Goal: Task Accomplishment & Management: Manage account settings

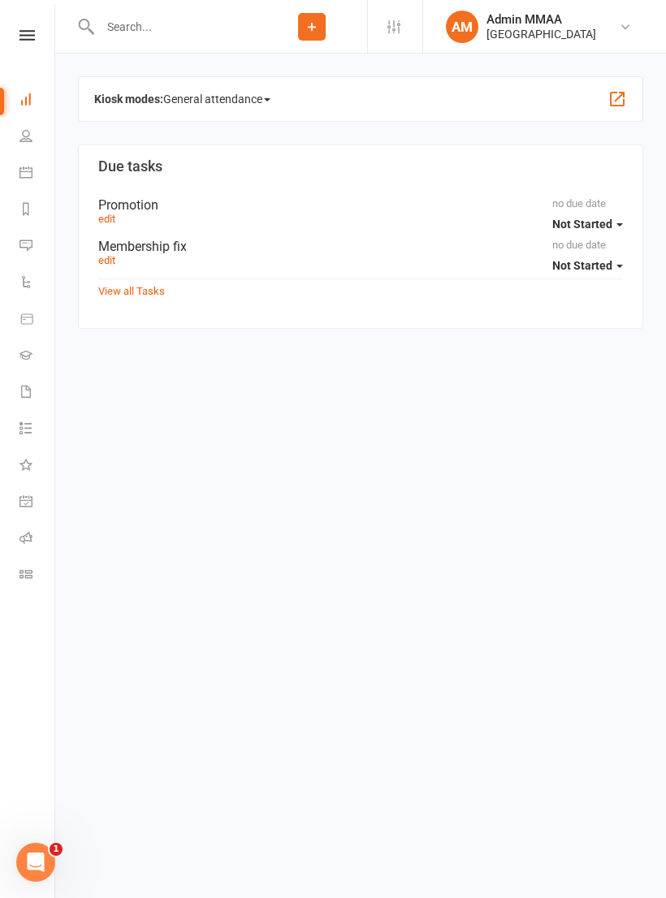
click at [24, 27] on nav "Clubworx Dashboard People Calendar Reports Messages 3 Automations Product Sales…" at bounding box center [27, 453] width 55 height 898
click at [28, 40] on icon at bounding box center [26, 35] width 15 height 11
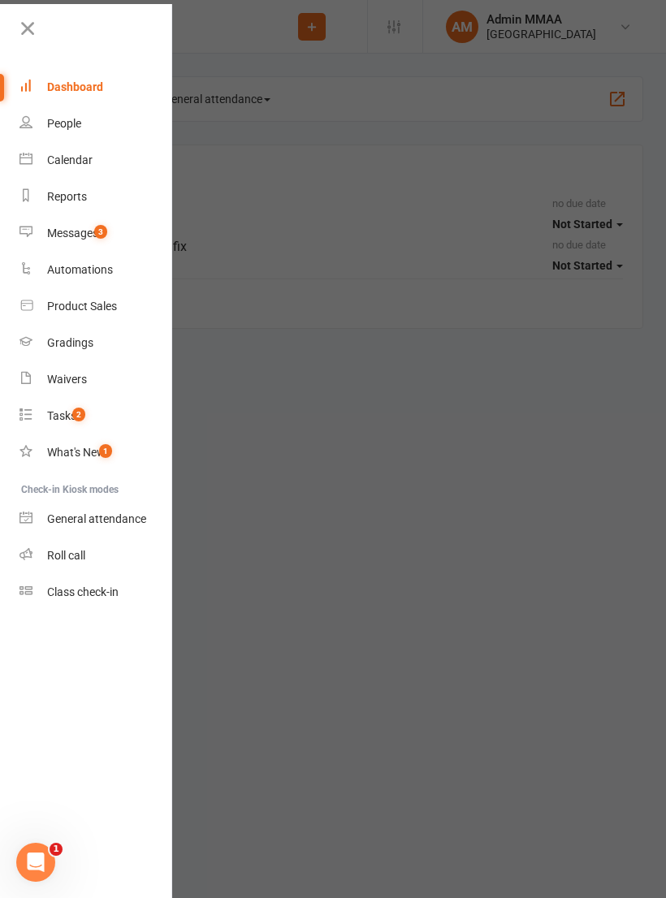
click at [106, 507] on link "General attendance" at bounding box center [95, 519] width 153 height 37
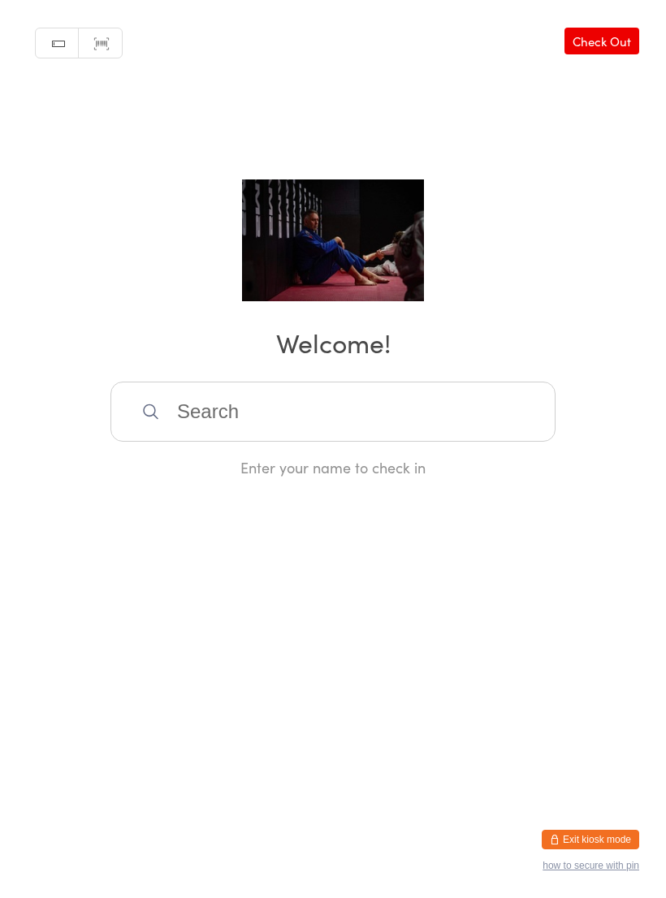
click at [485, 421] on input "search" at bounding box center [332, 412] width 445 height 60
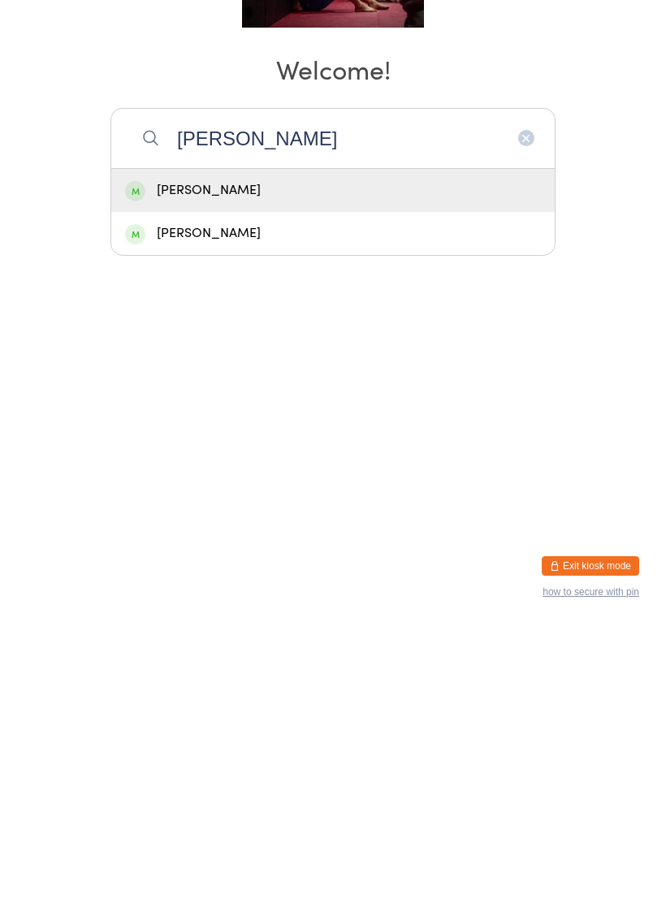
type input "Brad"
click at [334, 453] on div "Brad Ross" at bounding box center [333, 464] width 416 height 22
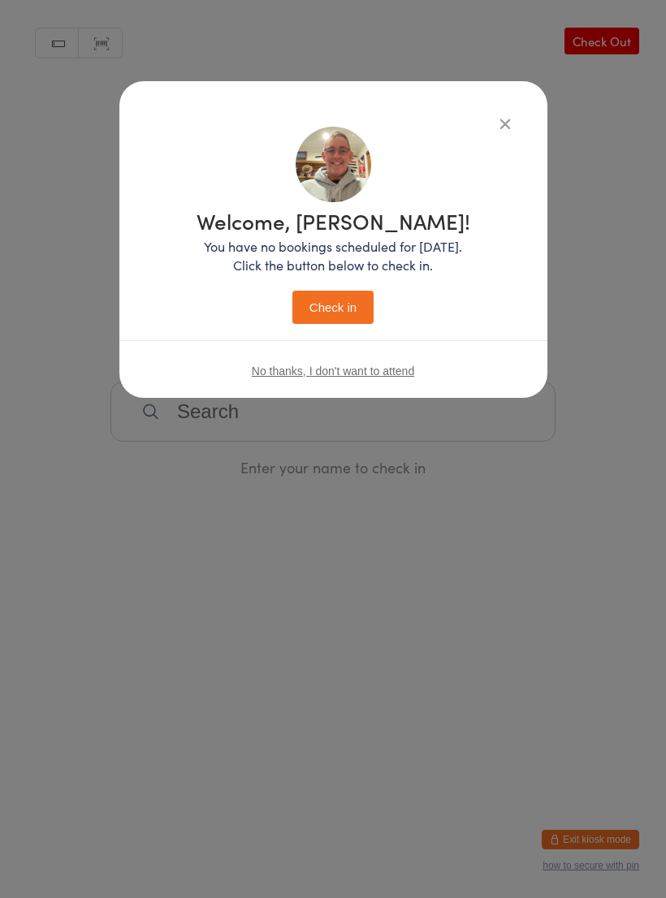
click at [507, 118] on icon "button" at bounding box center [505, 123] width 18 height 18
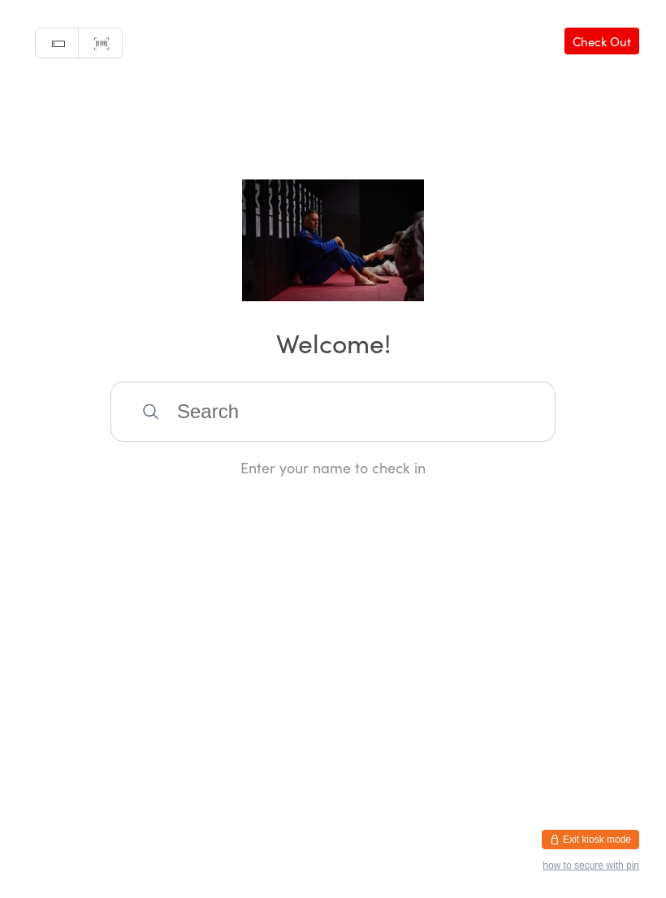
click at [598, 844] on button "Exit kiosk mode" at bounding box center [590, 839] width 97 height 19
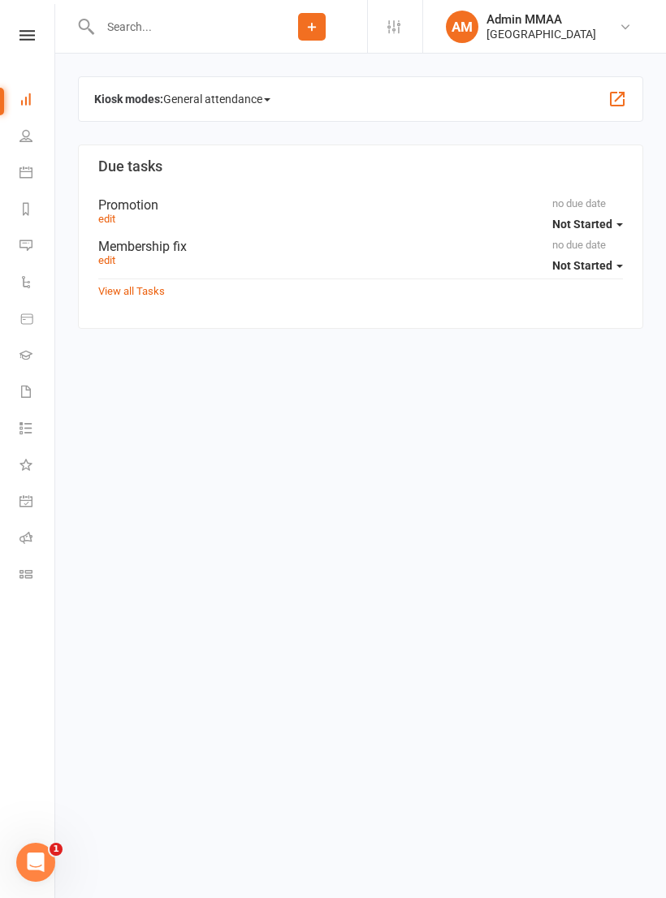
click at [32, 315] on icon at bounding box center [26, 319] width 15 height 15
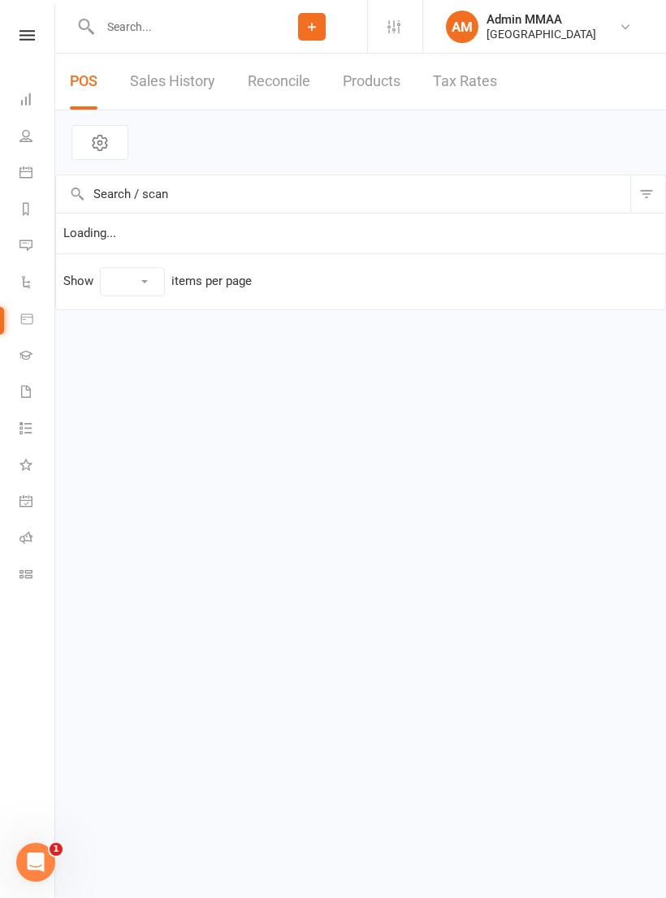
select select "10"
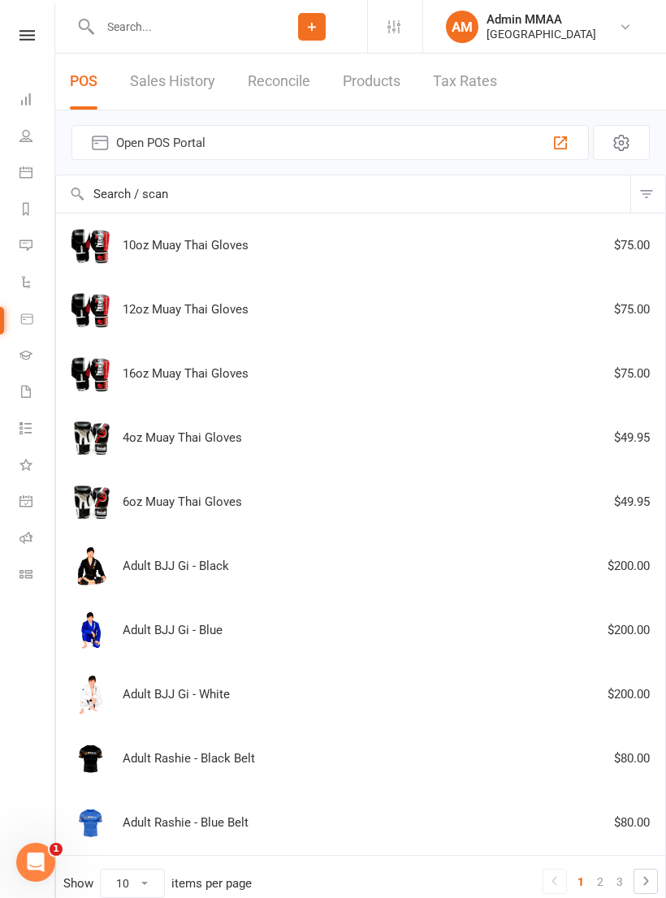
click at [21, 356] on icon at bounding box center [25, 354] width 13 height 13
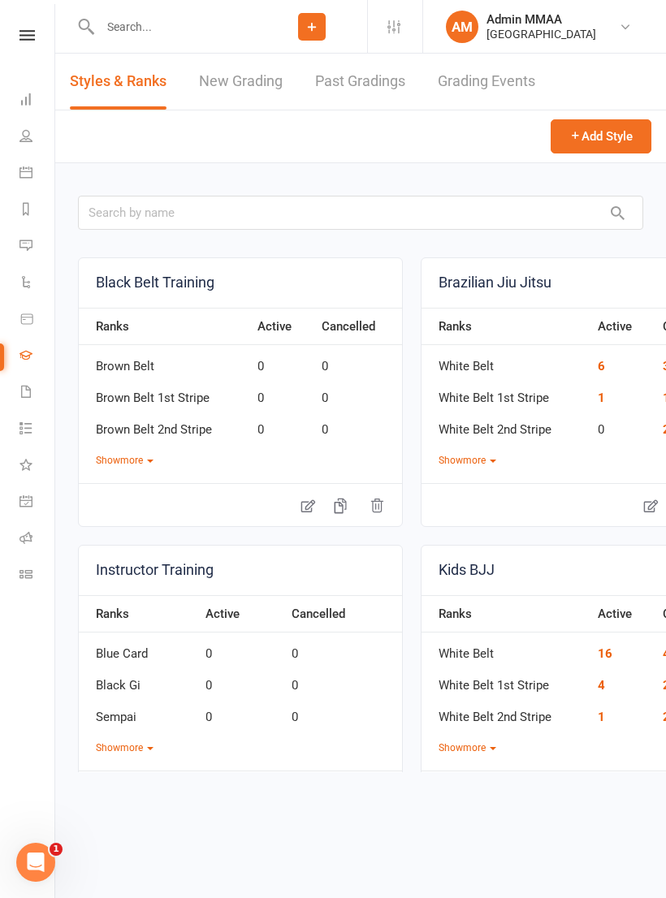
click at [22, 386] on icon at bounding box center [25, 391] width 13 height 13
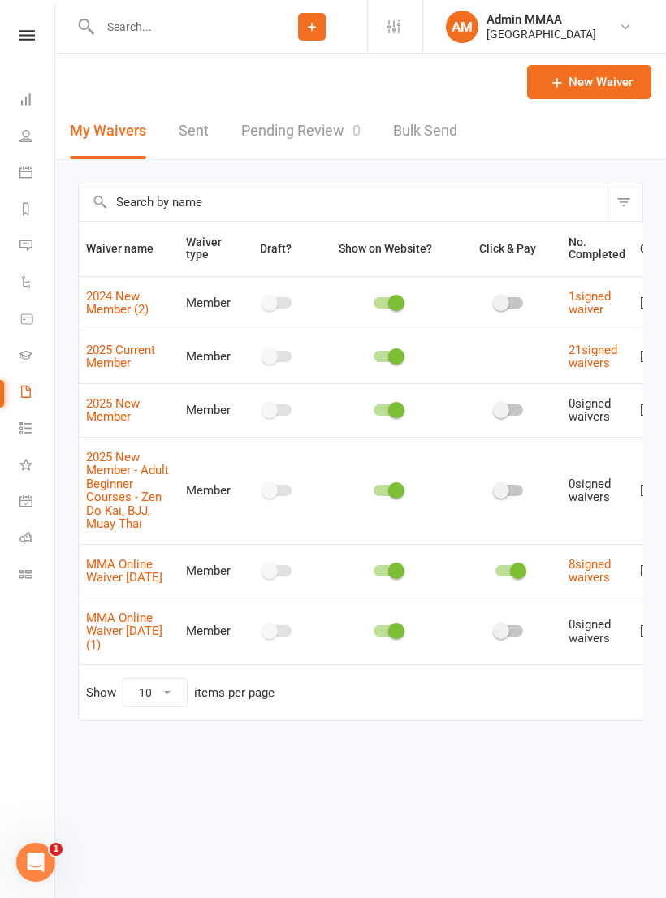
click at [21, 425] on icon at bounding box center [25, 427] width 13 height 13
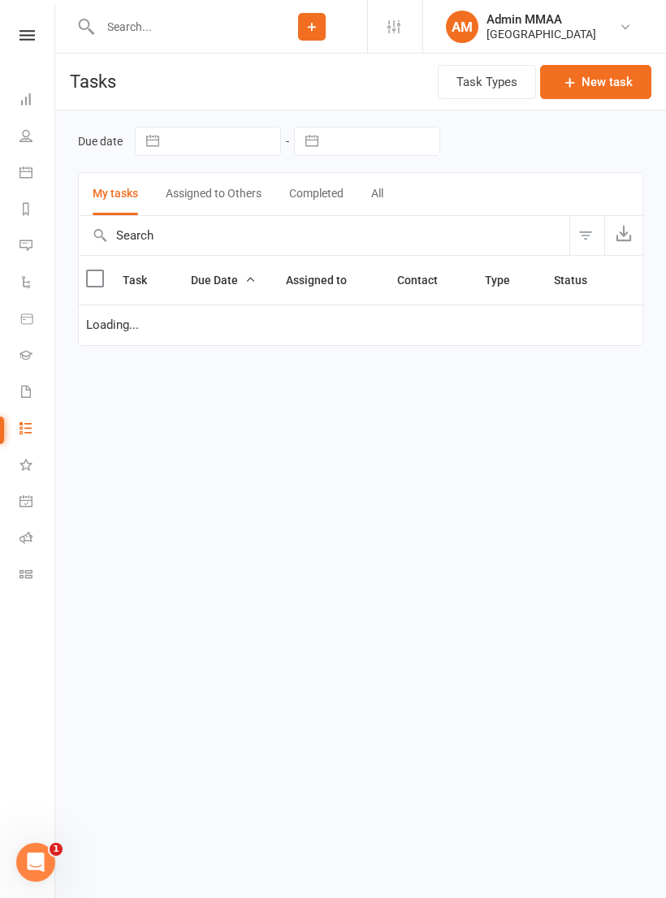
click at [16, 165] on li "Calendar" at bounding box center [27, 174] width 54 height 37
click at [21, 174] on icon at bounding box center [25, 172] width 13 height 13
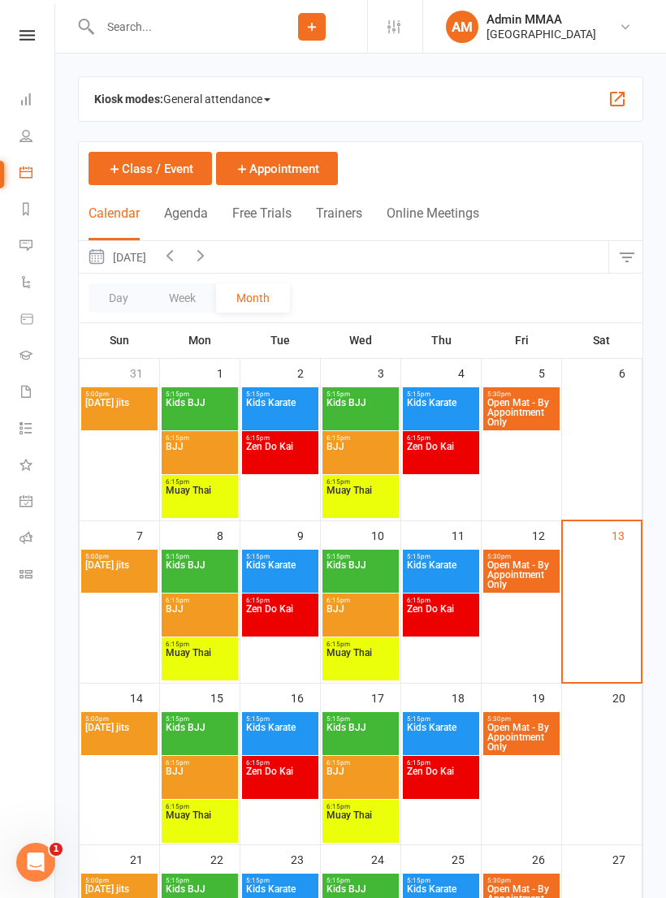
click at [160, 164] on button "Class / Event" at bounding box center [149, 168] width 123 height 33
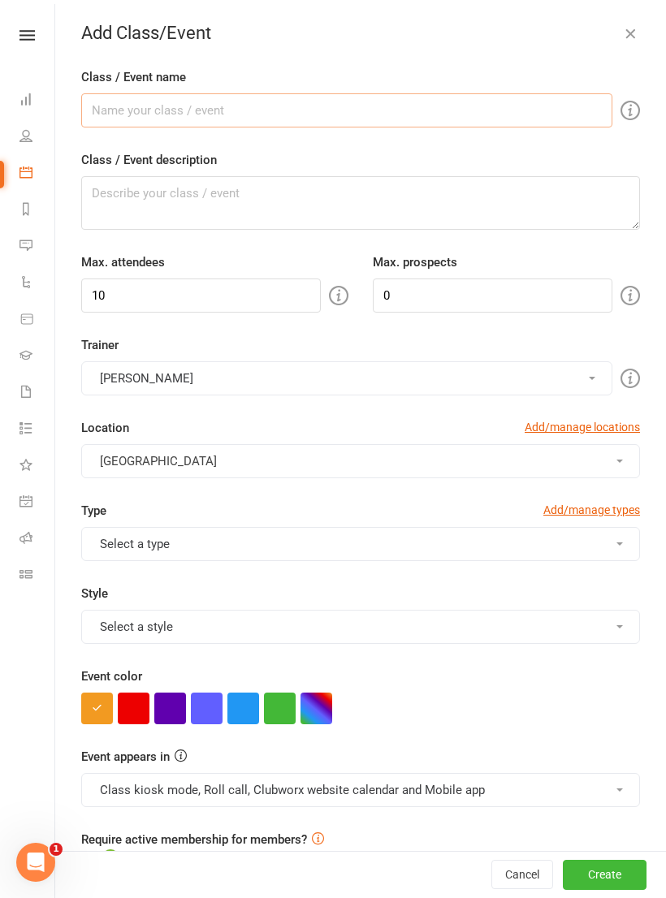
click at [396, 117] on input "Class / Event name" at bounding box center [346, 110] width 531 height 34
type input "Grading"
click at [236, 296] on input "10" at bounding box center [201, 295] width 240 height 34
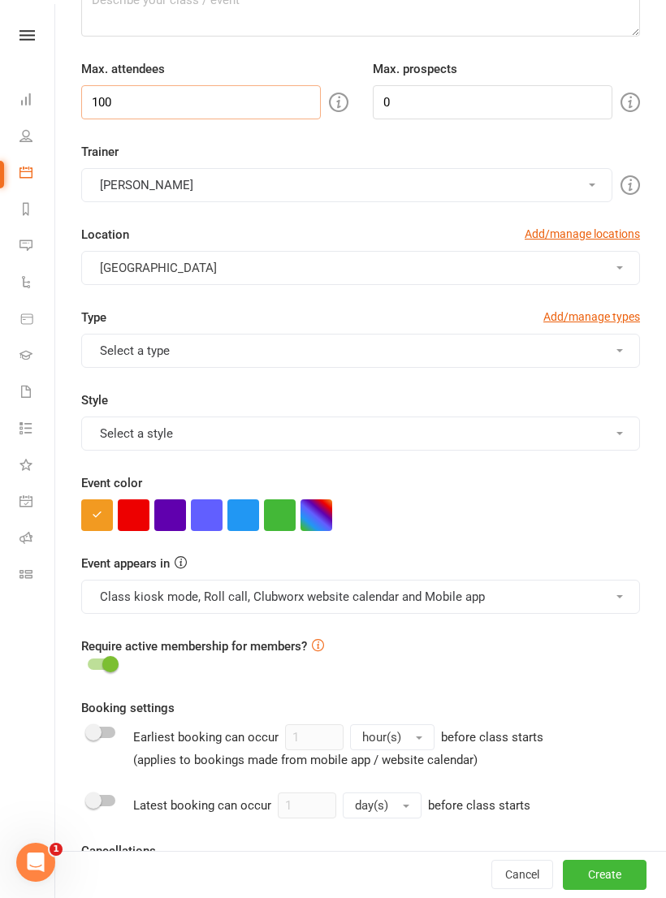
scroll to position [227, 0]
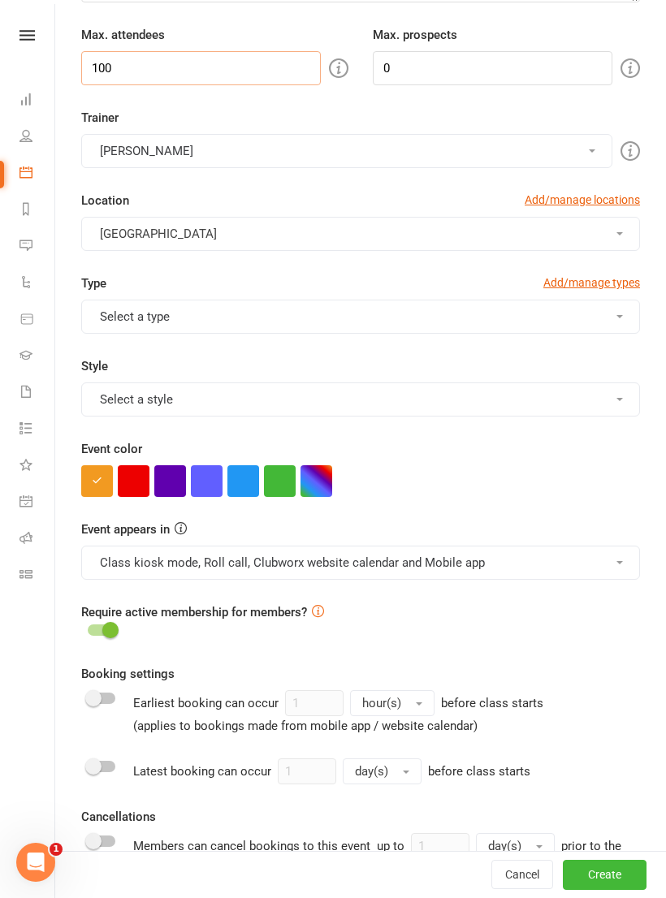
type input "100"
click at [612, 318] on button "Select a type" at bounding box center [360, 317] width 559 height 34
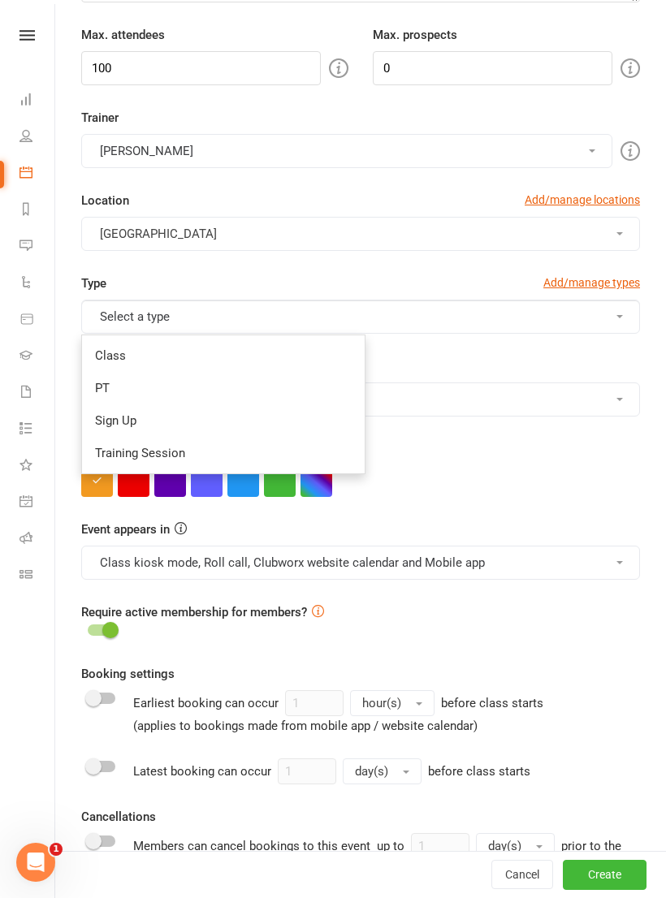
click at [281, 460] on link "Training Session" at bounding box center [223, 453] width 283 height 32
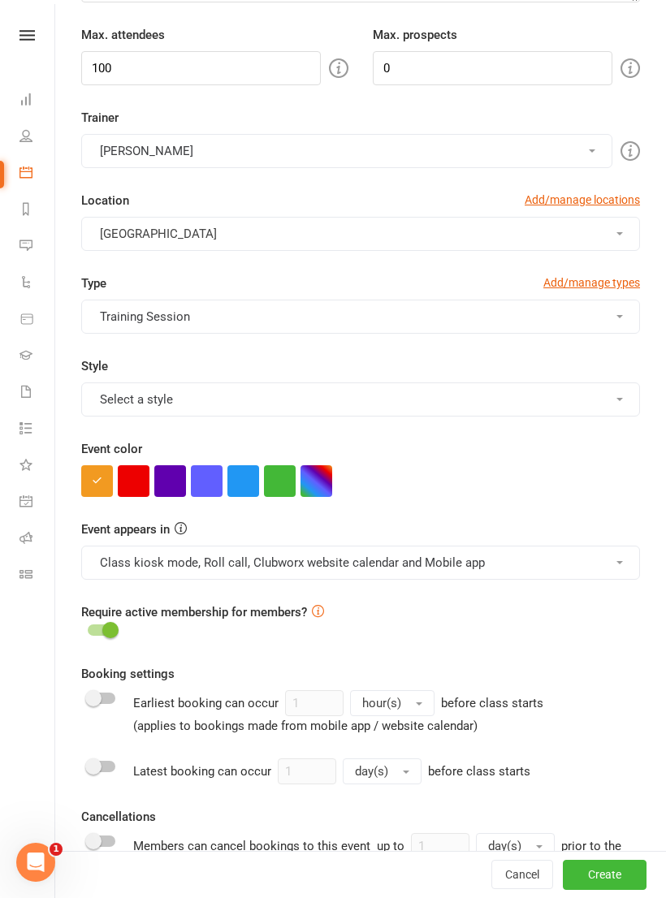
click at [621, 405] on button "Select a style" at bounding box center [360, 399] width 559 height 34
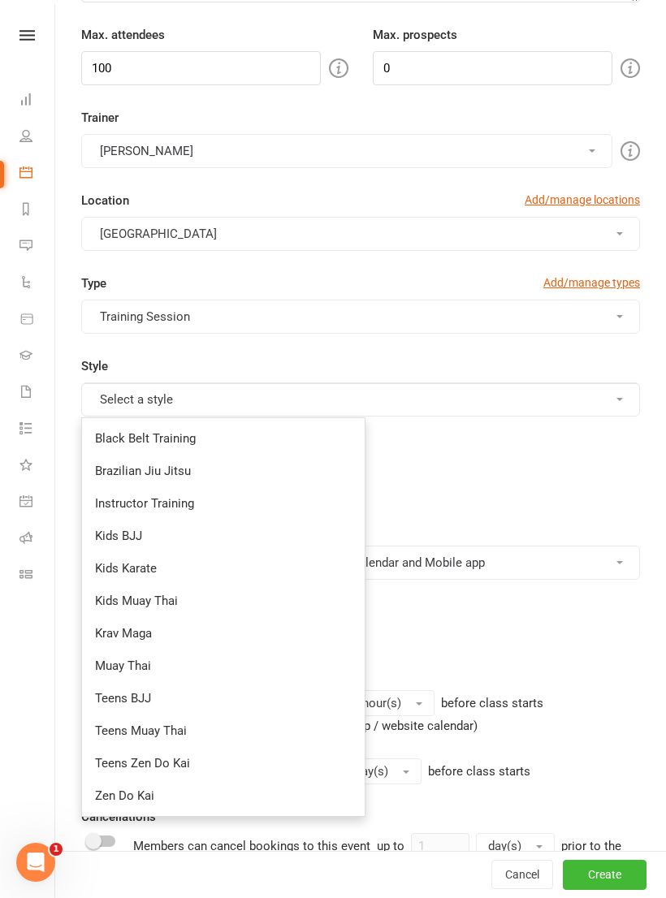
click at [533, 434] on div "Type Add/manage types Training Session Class PT Sign Up Training Session Style …" at bounding box center [360, 357] width 583 height 166
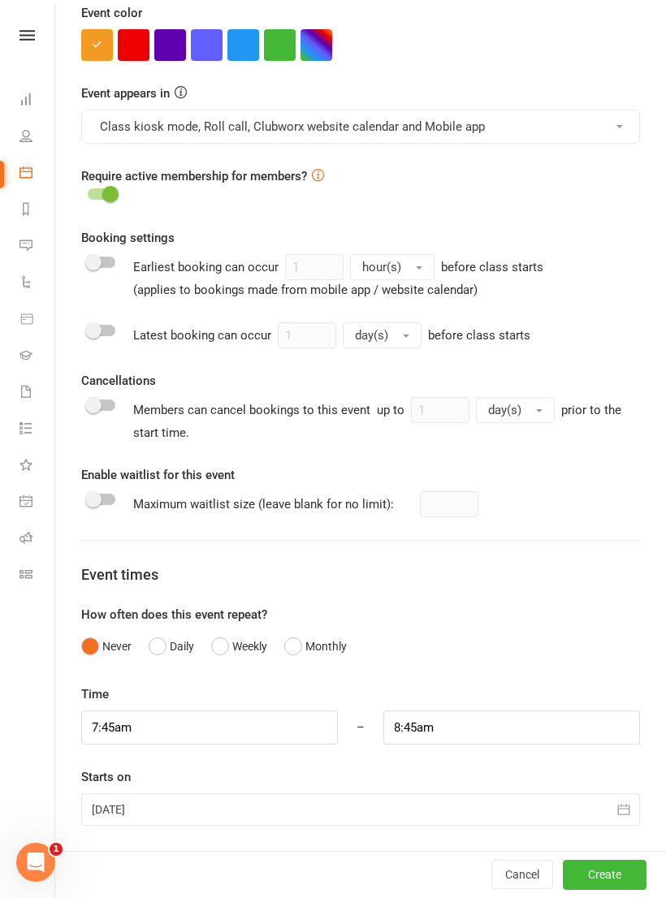
scroll to position [662, 0]
click at [516, 725] on input "8:45am" at bounding box center [511, 728] width 257 height 34
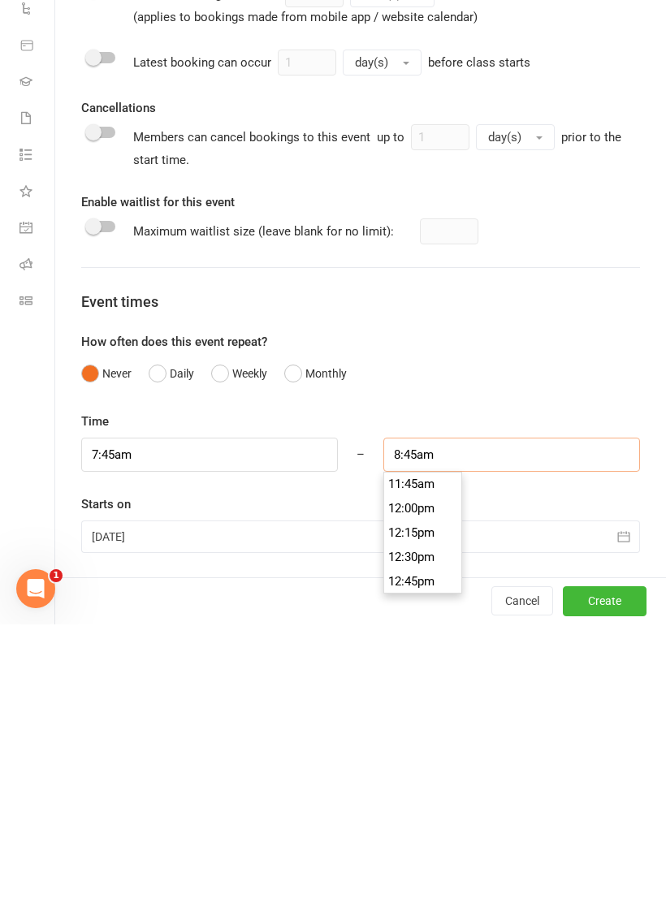
scroll to position [1147, 0]
click at [432, 841] on li "12:45pm" at bounding box center [423, 853] width 78 height 24
type input "12:45pm"
click at [606, 861] on button "Create" at bounding box center [605, 875] width 84 height 29
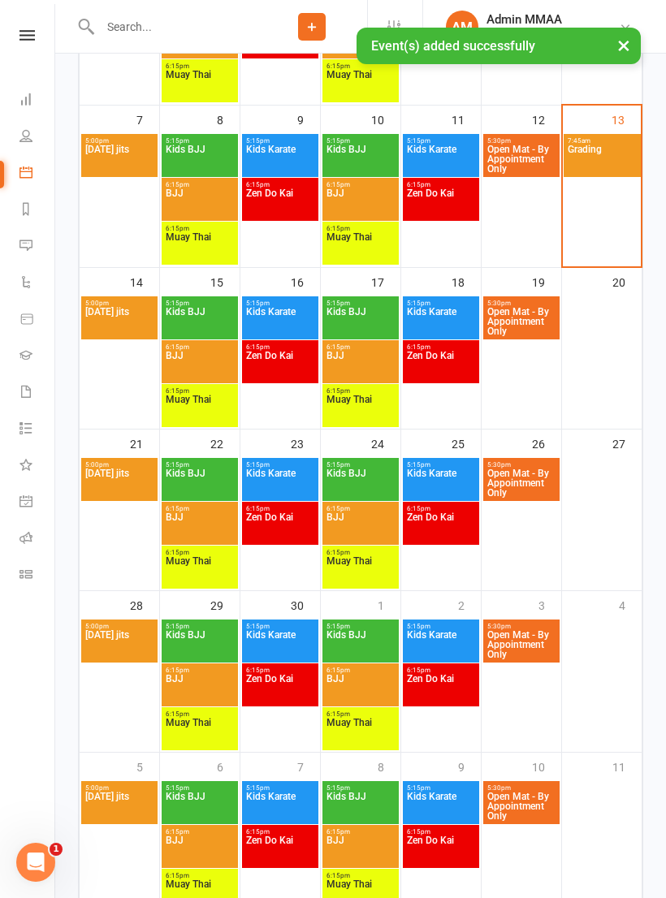
click at [19, 131] on icon at bounding box center [25, 135] width 13 height 13
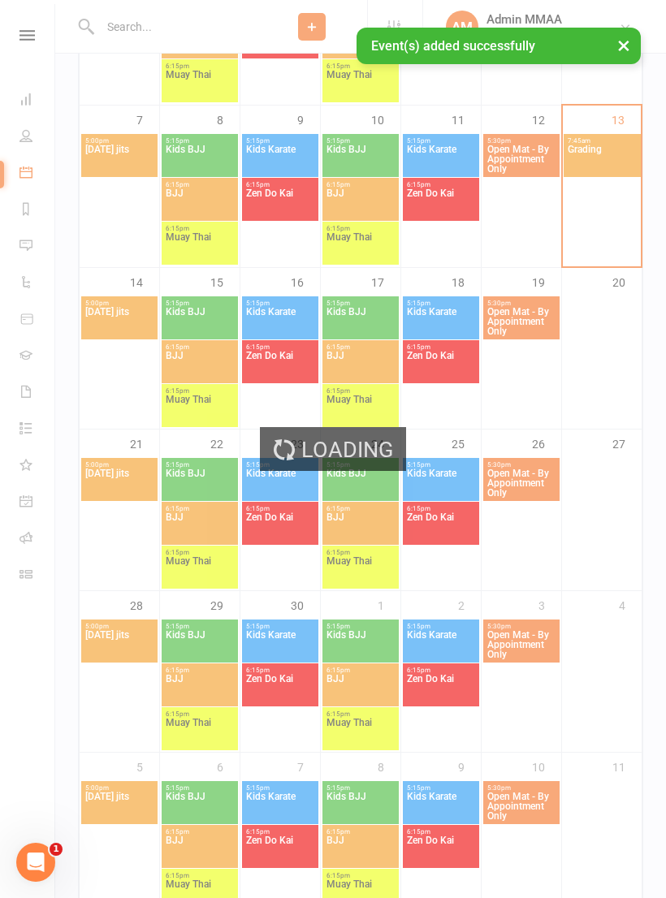
select select "100"
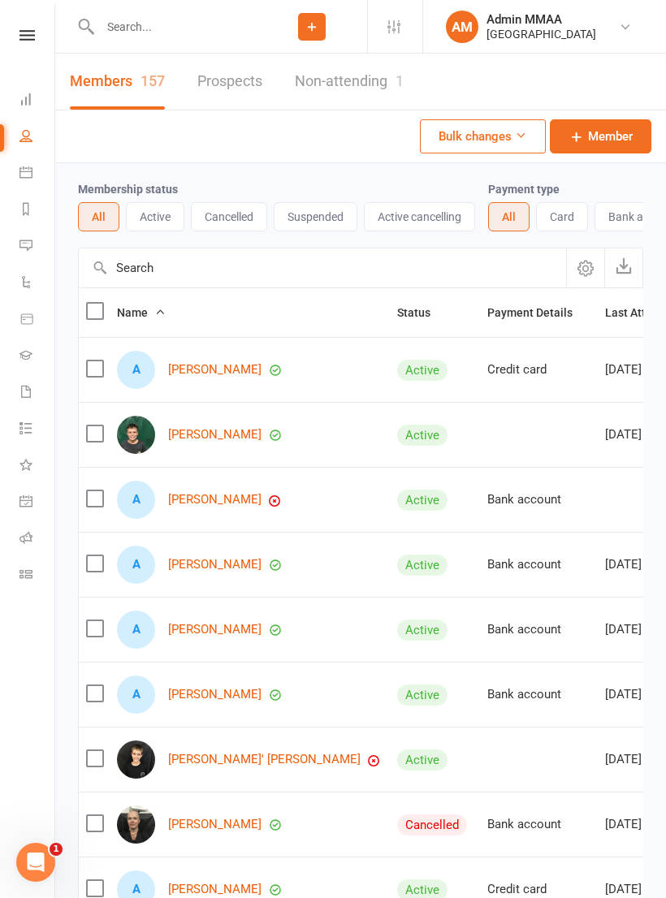
click at [35, 103] on link "Dashboard" at bounding box center [37, 101] width 37 height 37
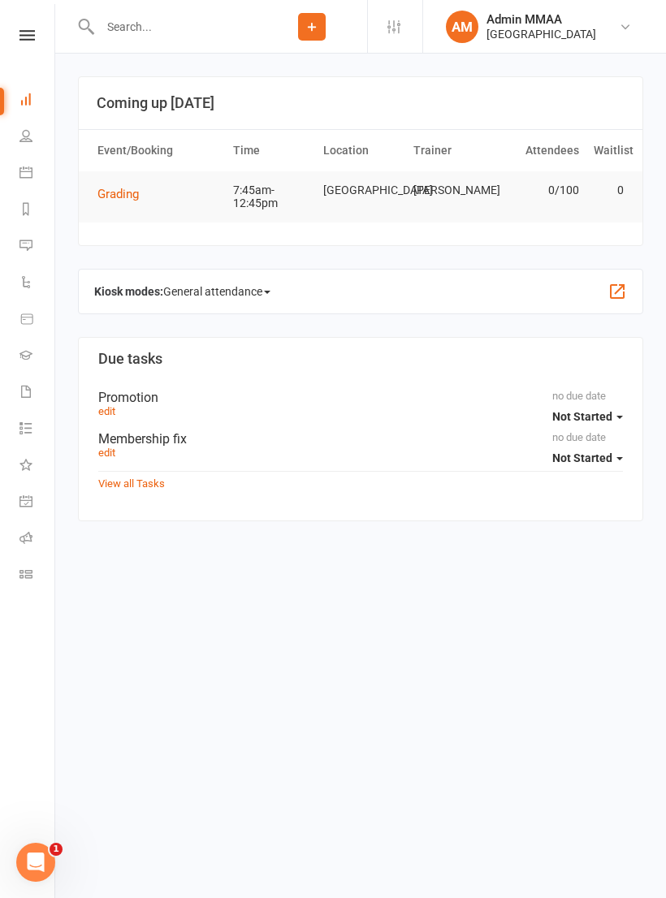
click at [168, 197] on td "Grading" at bounding box center [158, 193] width 136 height 45
click at [141, 192] on button "Grading" at bounding box center [123, 193] width 53 height 19
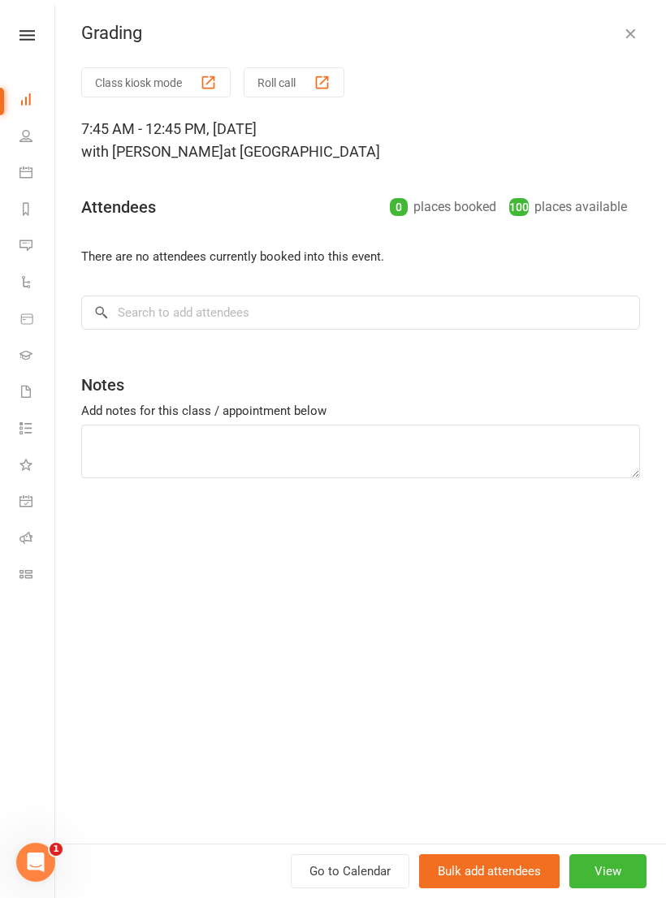
click at [161, 88] on button "Class kiosk mode" at bounding box center [155, 82] width 149 height 30
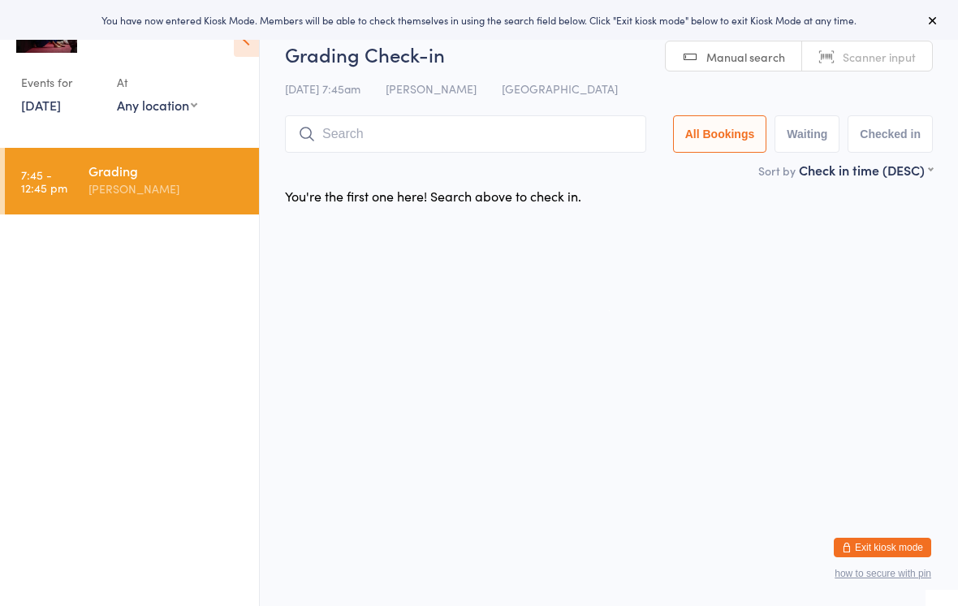
click at [451, 136] on input "search" at bounding box center [465, 133] width 361 height 37
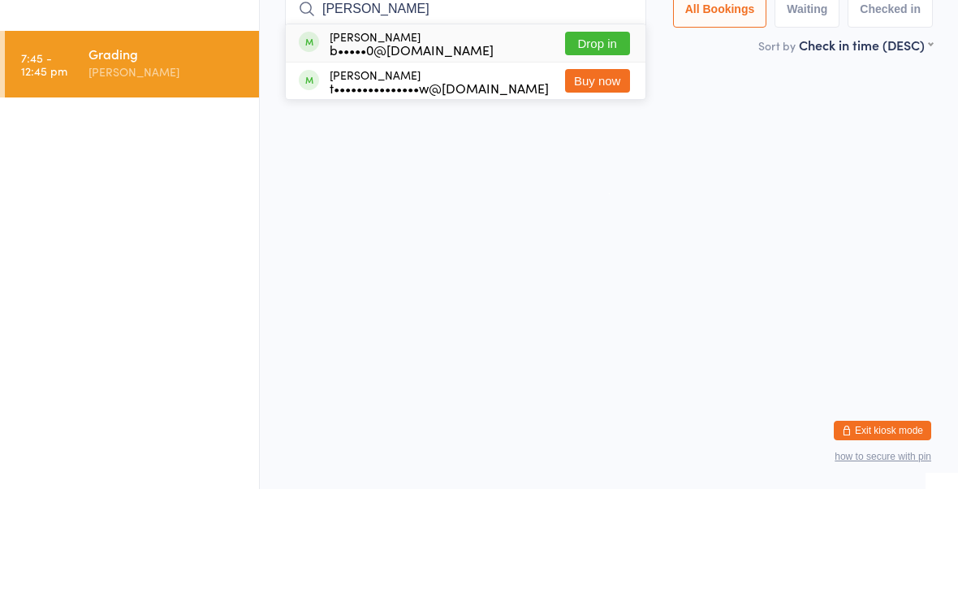
type input "Brad"
click at [601, 149] on button "Drop in" at bounding box center [597, 161] width 65 height 24
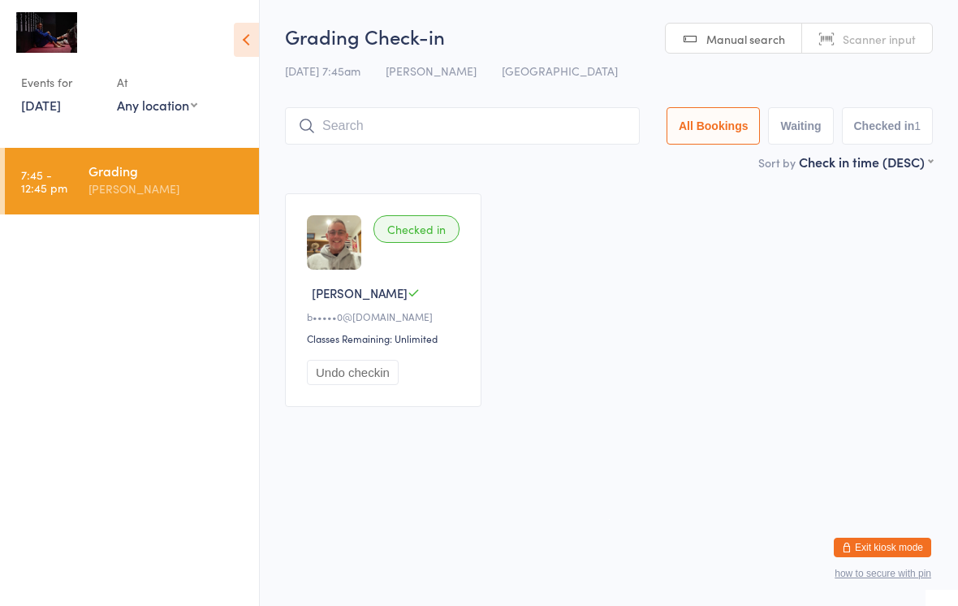
click at [521, 120] on input "search" at bounding box center [462, 125] width 355 height 37
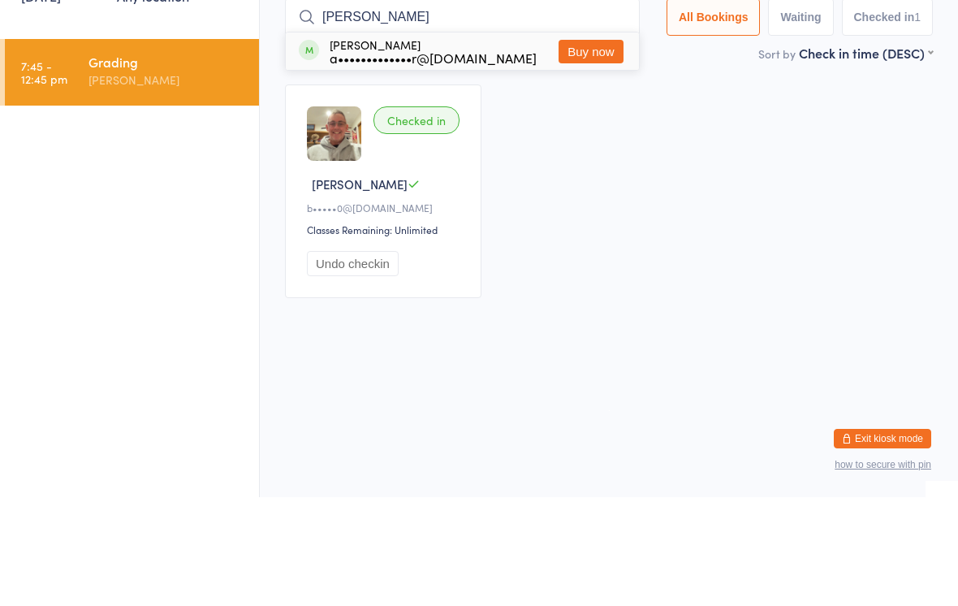
type input "Holly"
click at [617, 149] on button "Buy now" at bounding box center [591, 161] width 65 height 24
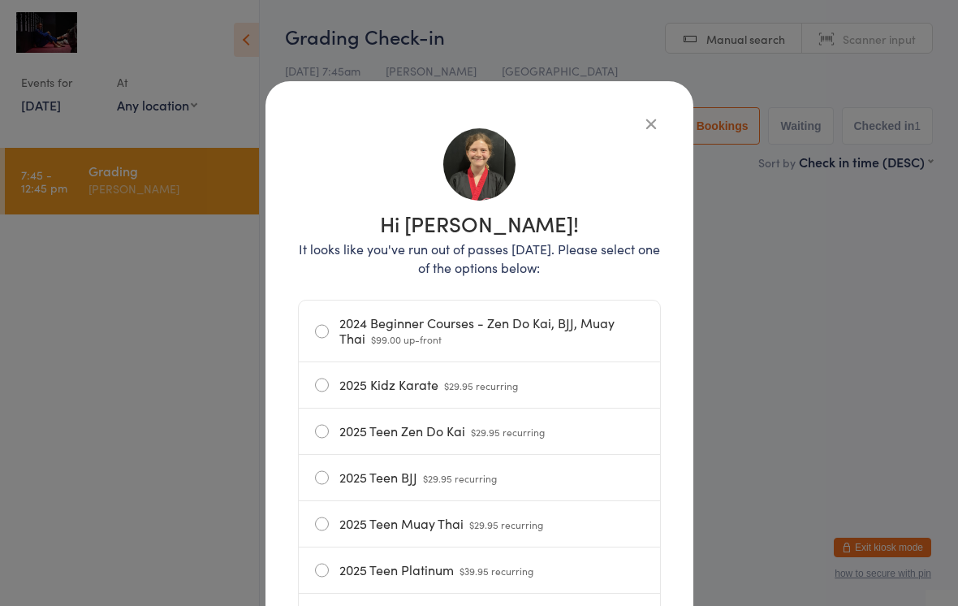
click at [659, 121] on icon "button" at bounding box center [651, 123] width 18 height 18
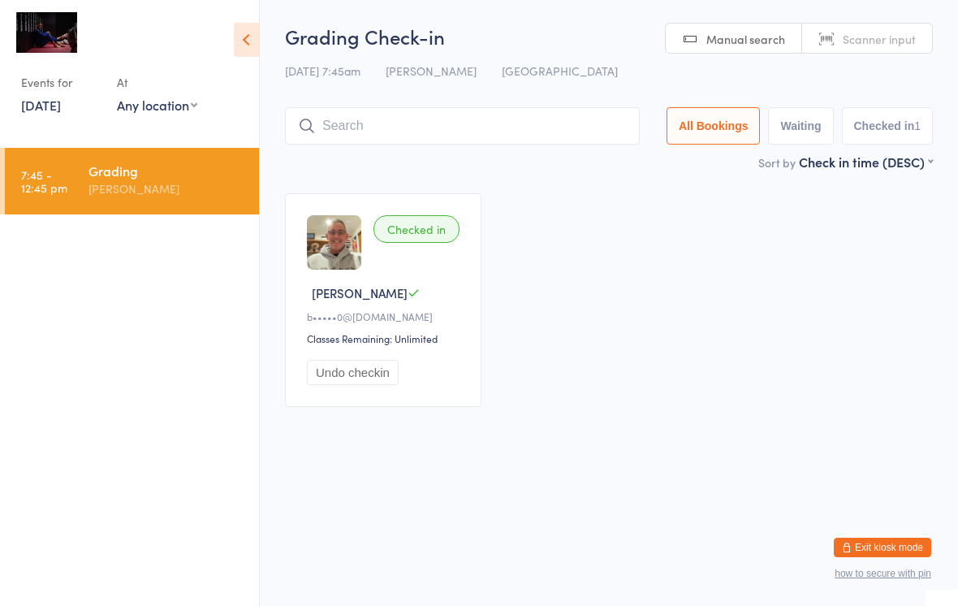
click at [571, 123] on input "search" at bounding box center [462, 125] width 355 height 37
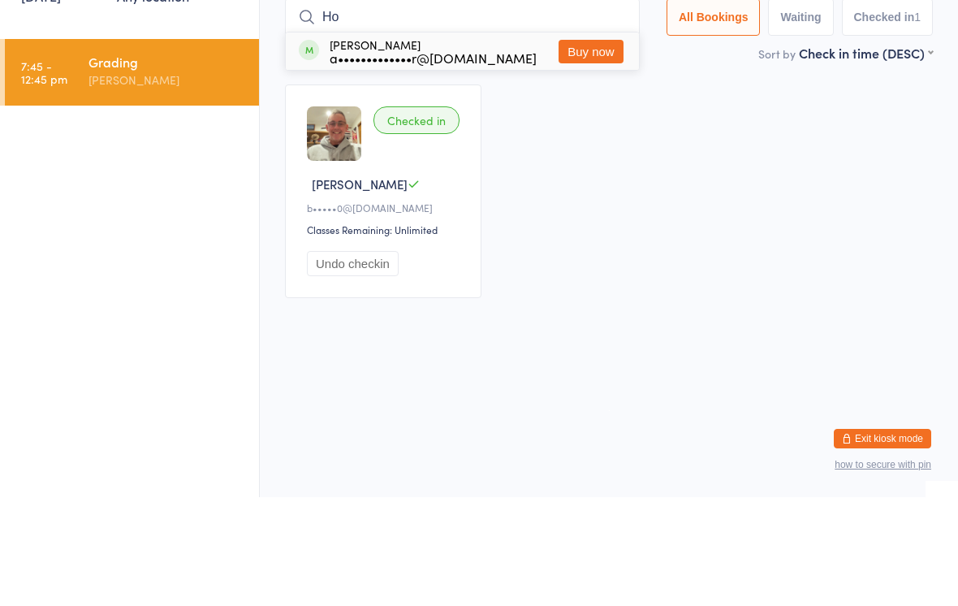
type input "H"
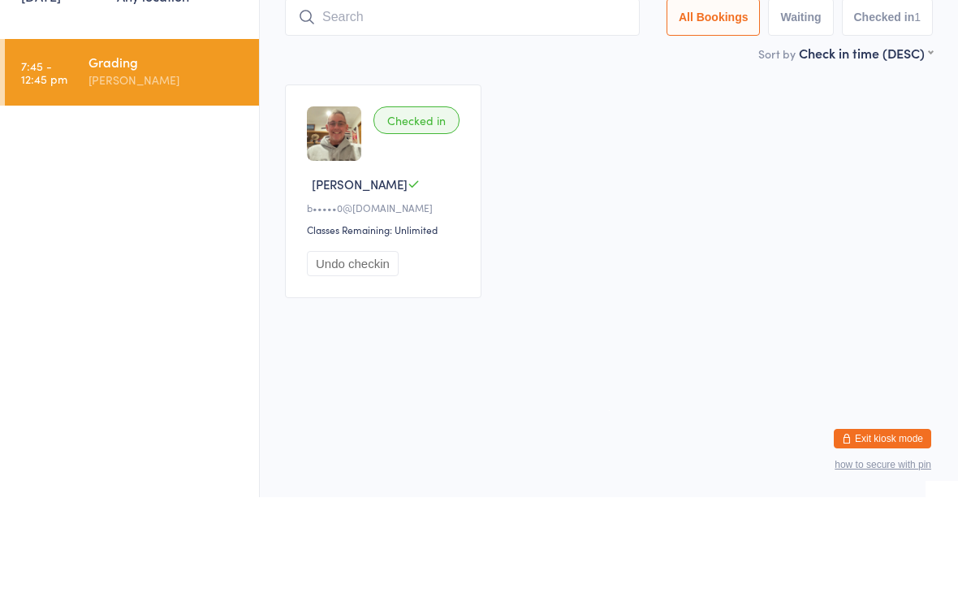
click at [96, 162] on div "Grading" at bounding box center [166, 171] width 157 height 18
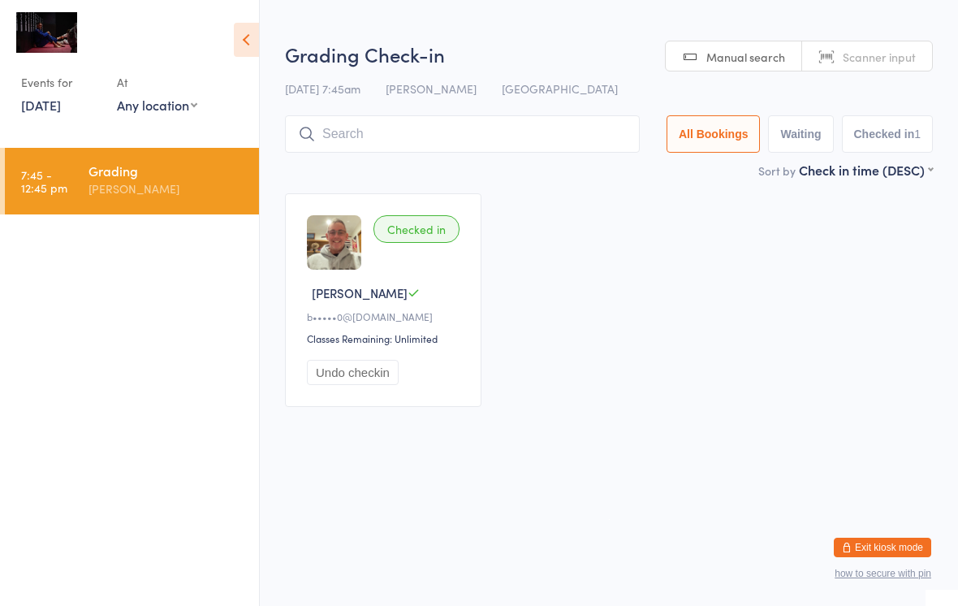
click at [665, 550] on button "Exit kiosk mode" at bounding box center [882, 546] width 97 height 19
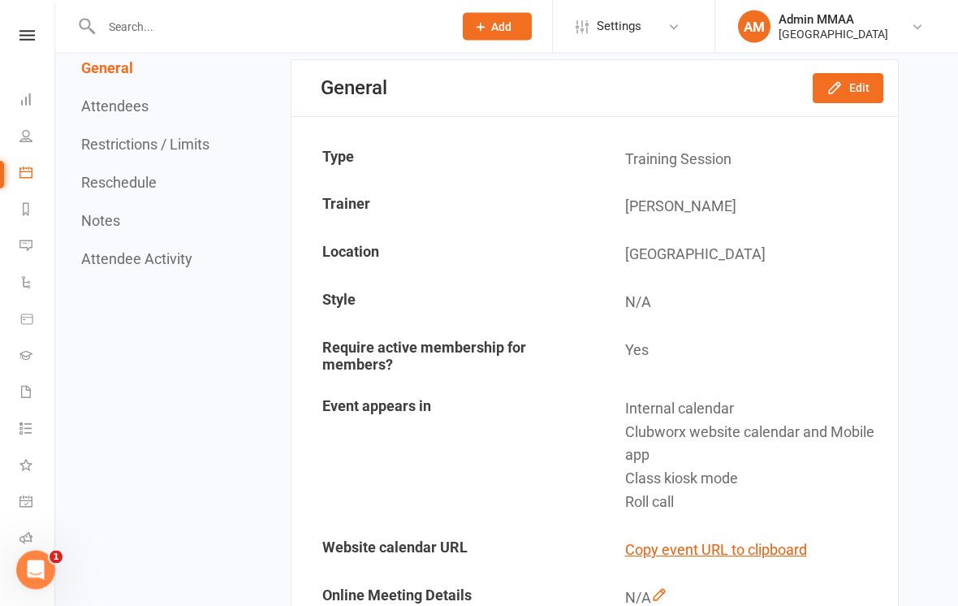
scroll to position [154, 0]
click at [862, 76] on button "Edit" at bounding box center [848, 86] width 71 height 29
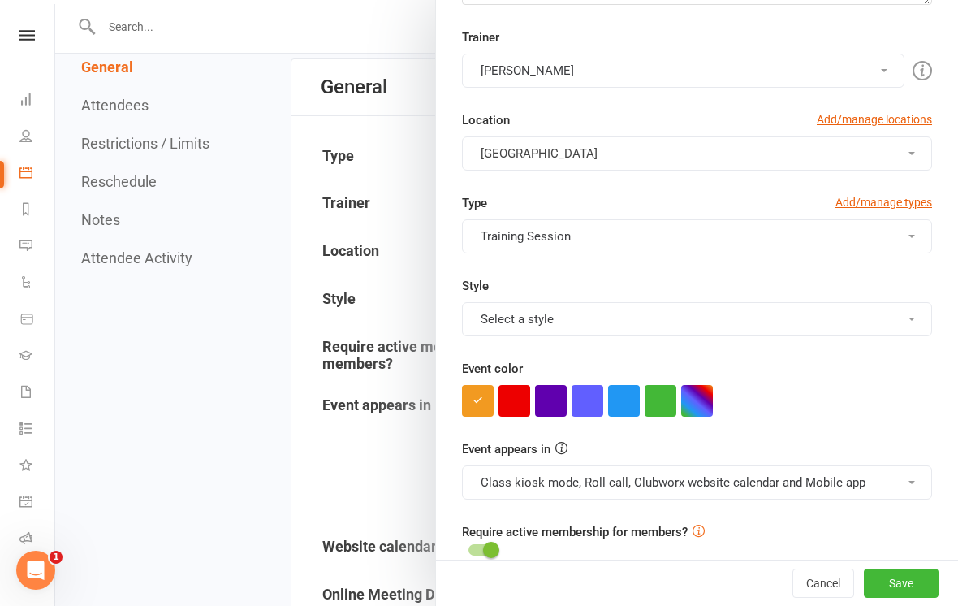
scroll to position [226, 0]
click at [908, 241] on button "Training Session" at bounding box center [697, 237] width 470 height 34
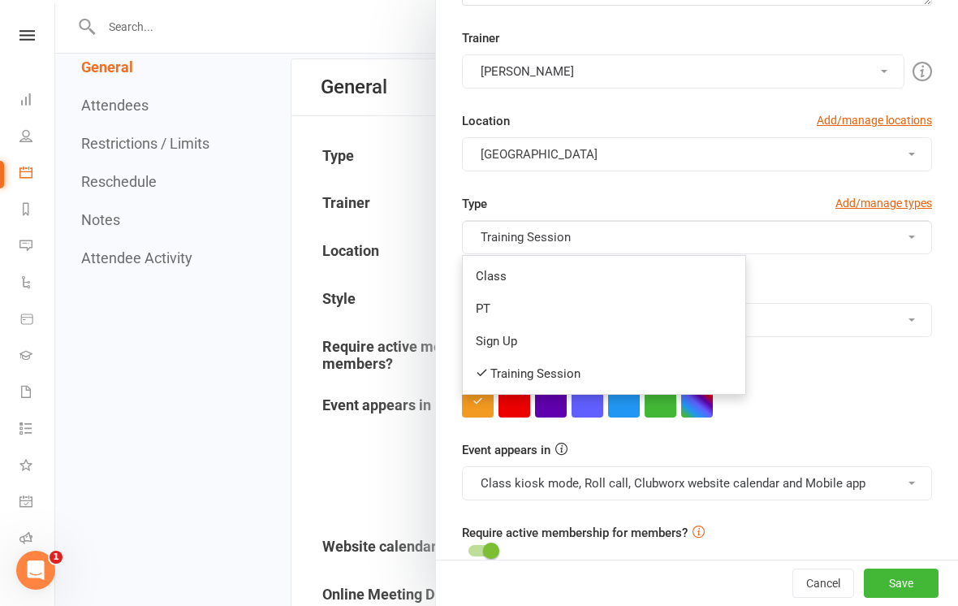
click at [596, 277] on link "Class" at bounding box center [604, 276] width 283 height 32
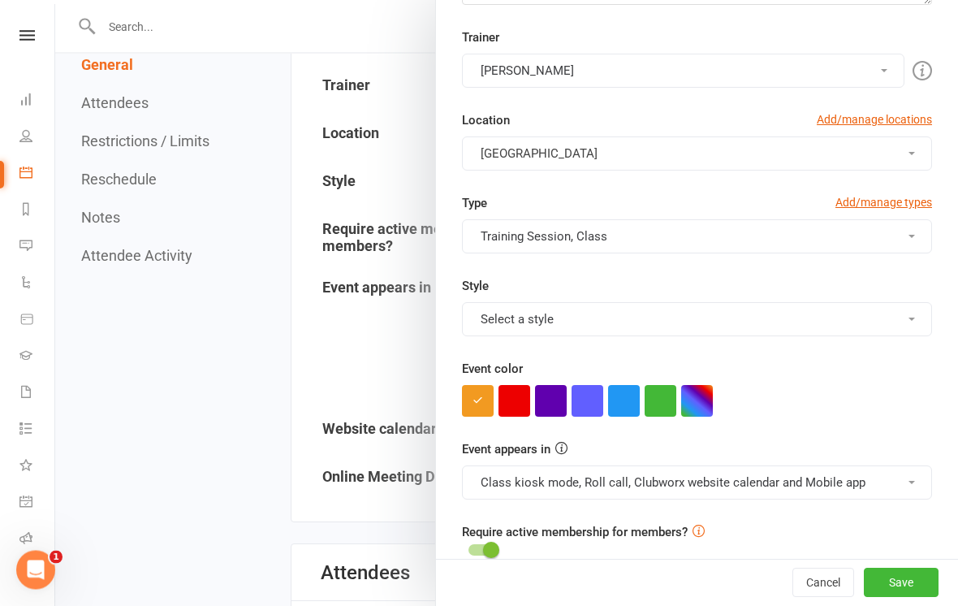
scroll to position [273, 0]
click at [919, 488] on button "Class kiosk mode, Roll call, Clubworx website calendar and Mobile app" at bounding box center [697, 483] width 470 height 34
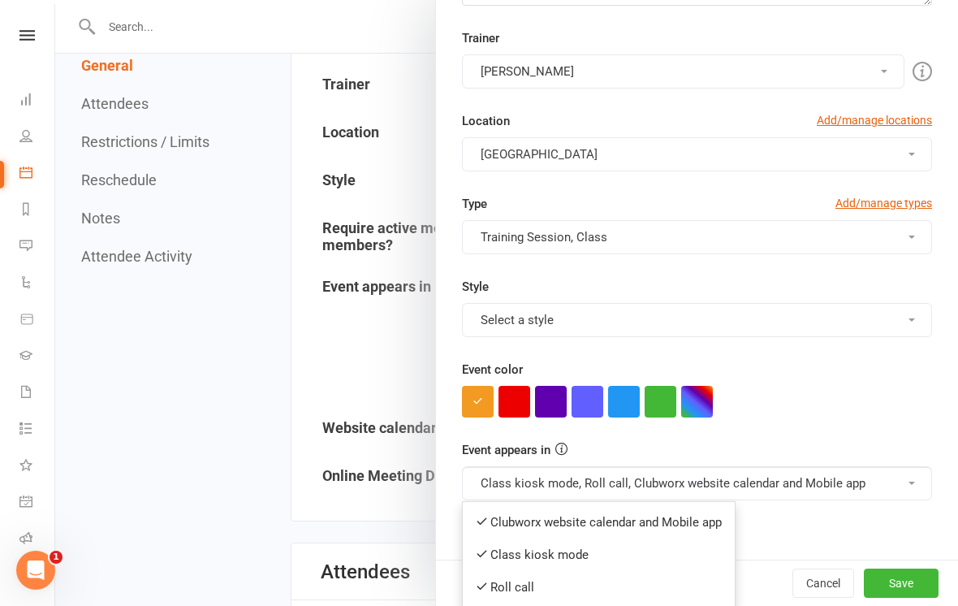
click at [910, 397] on div at bounding box center [697, 402] width 470 height 32
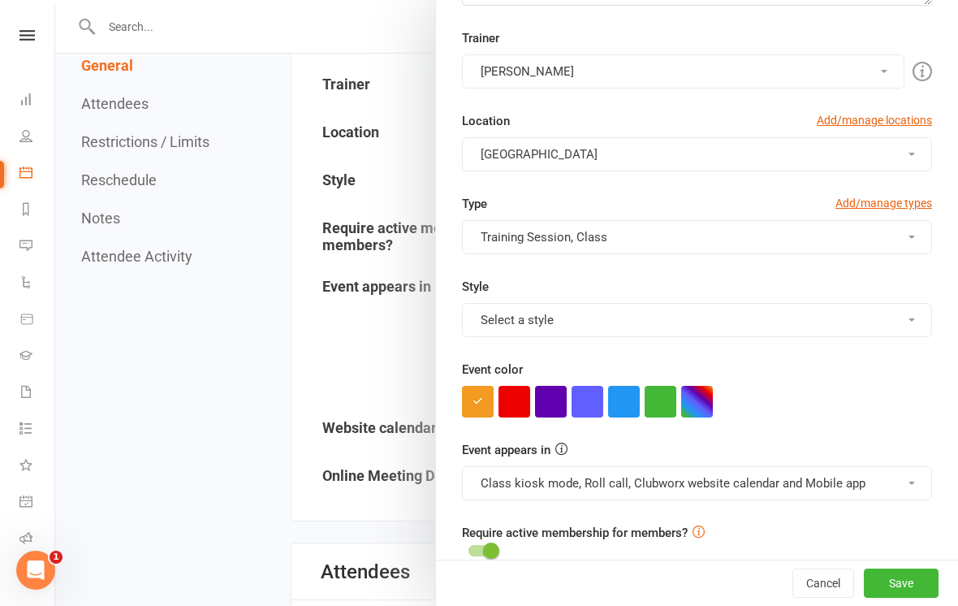
click at [912, 331] on button "Select a style" at bounding box center [697, 320] width 470 height 34
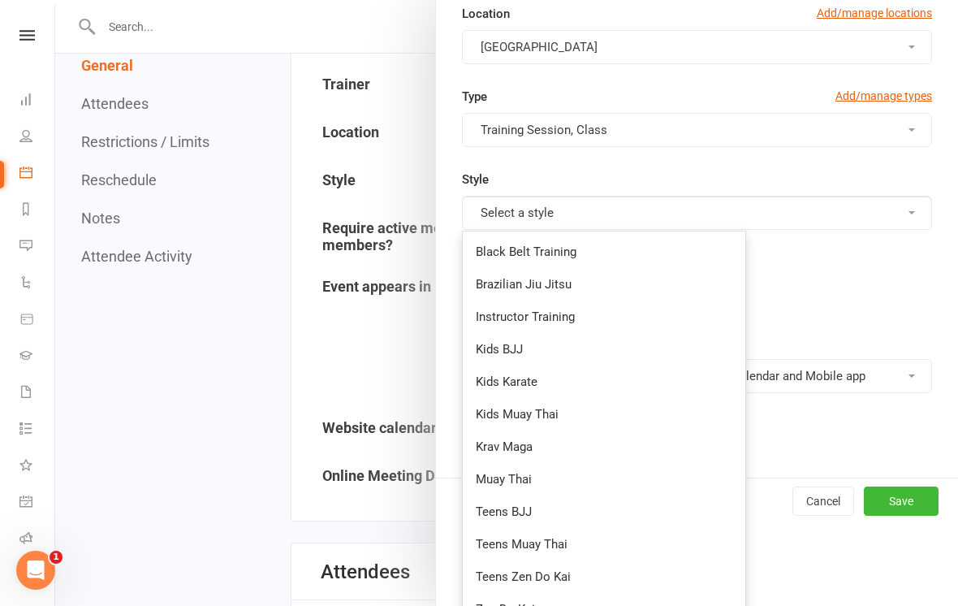
scroll to position [332, 0]
click at [891, 288] on div at bounding box center [697, 295] width 470 height 32
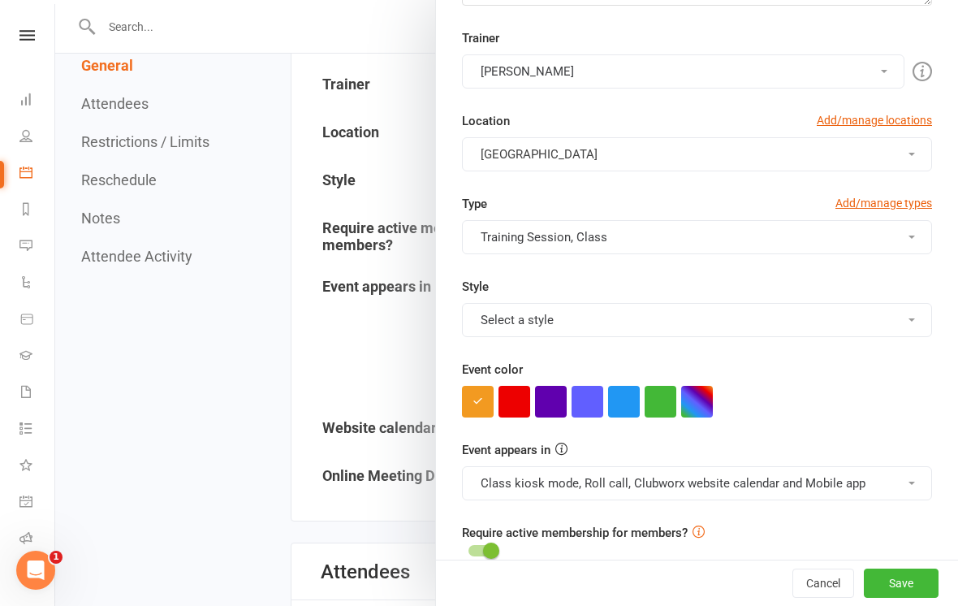
click at [481, 545] on div at bounding box center [482, 550] width 28 height 11
click at [468, 548] on input "checkbox" at bounding box center [468, 548] width 0 height 0
click at [479, 553] on div at bounding box center [482, 550] width 28 height 11
click at [468, 548] on input "checkbox" at bounding box center [468, 548] width 0 height 0
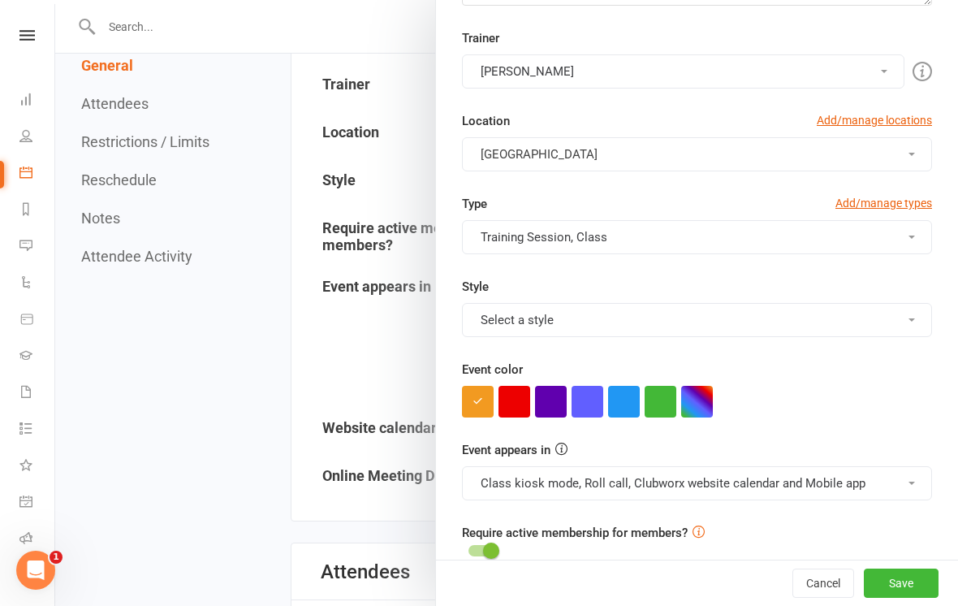
checkbox input "true"
click at [921, 598] on button "Save" at bounding box center [901, 582] width 75 height 29
